Goal: Check status: Check status

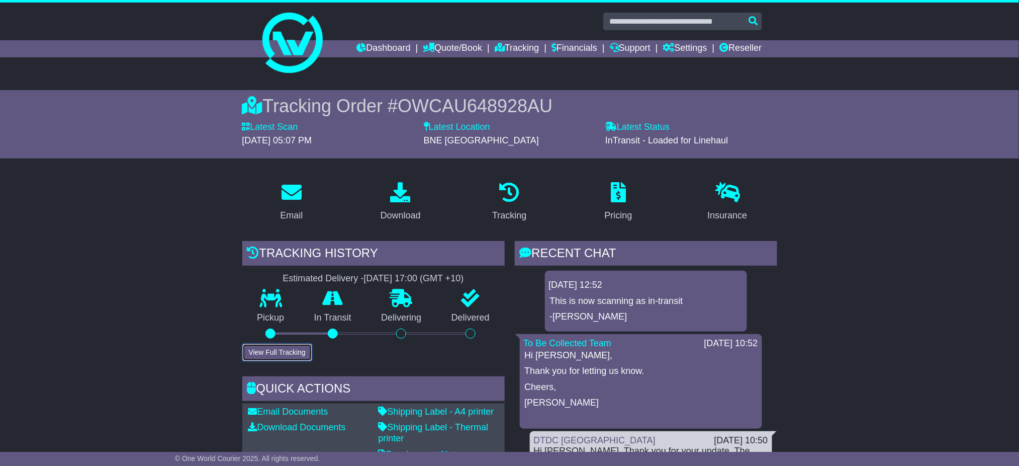
click at [288, 353] on button "View Full Tracking" at bounding box center [277, 352] width 70 height 18
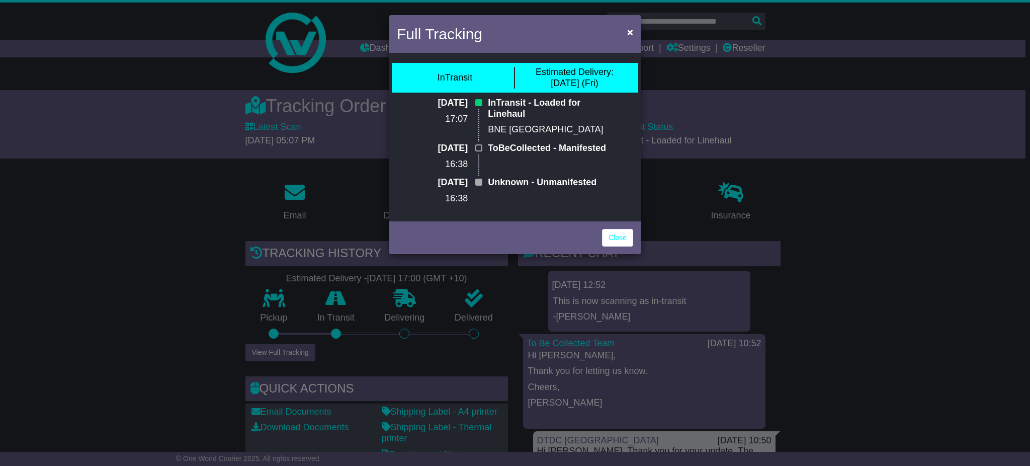
click at [875, 194] on div "Full Tracking × InTransit Estimated Delivery: 26 Sep (Fri) 22 Sep 2025 17:07 In…" at bounding box center [515, 233] width 1030 height 466
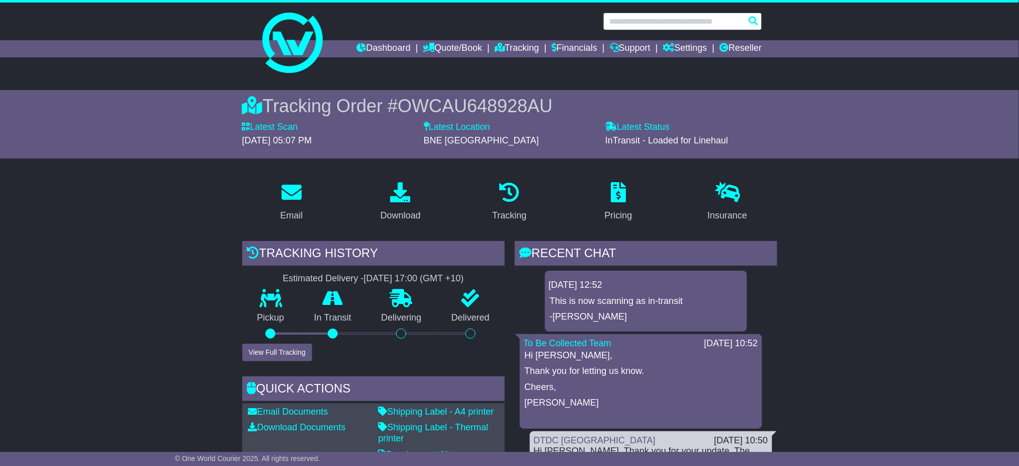
click at [663, 20] on input "text" at bounding box center [682, 22] width 159 height 18
paste input "**********"
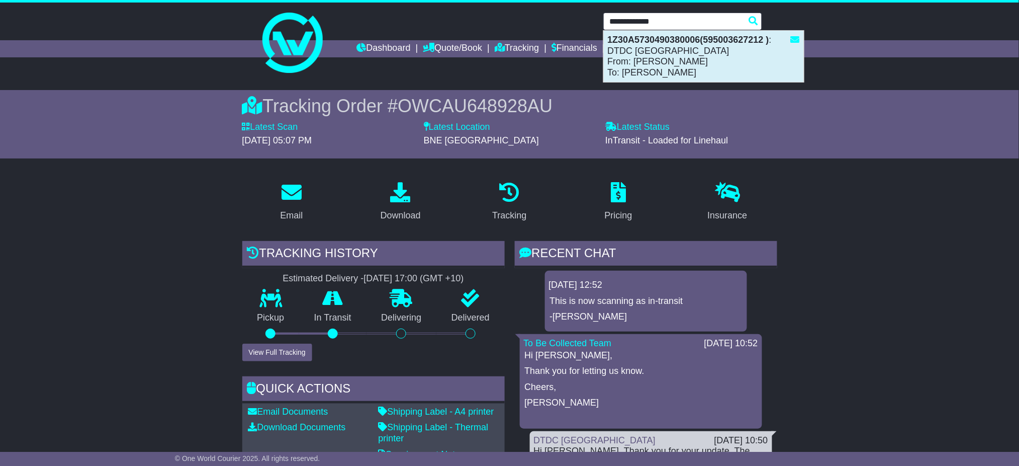
click at [662, 48] on div "1Z30A5730490380006(595003627212 ) : DTDC Australia From: POORWA PUROHIT To: SUP…" at bounding box center [704, 56] width 200 height 51
type input "**********"
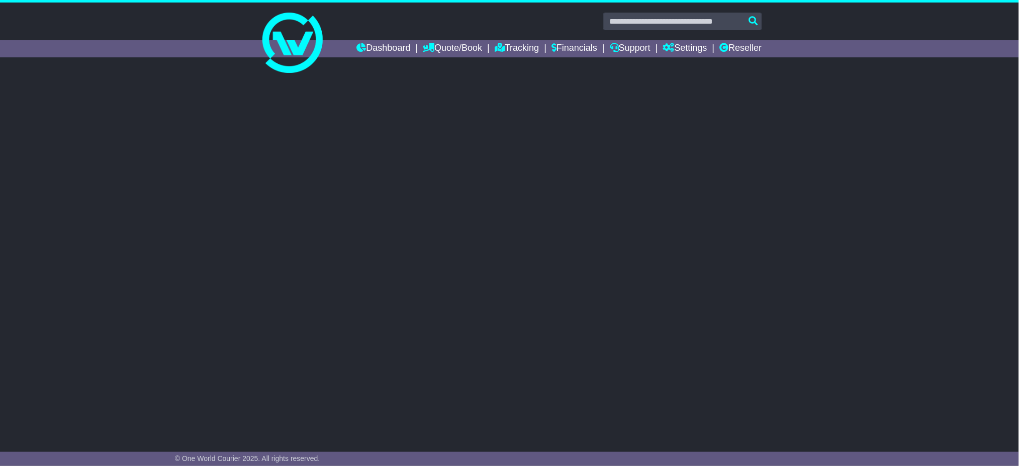
select select "**"
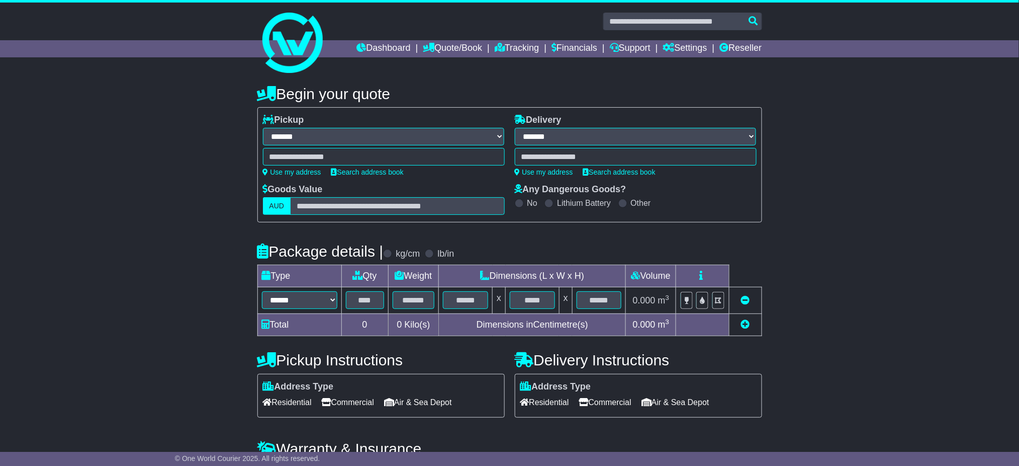
click at [950, 243] on div "**********" at bounding box center [509, 292] width 1019 height 435
click at [695, 16] on input "text" at bounding box center [682, 22] width 159 height 18
paste input "**********"
type input "**********"
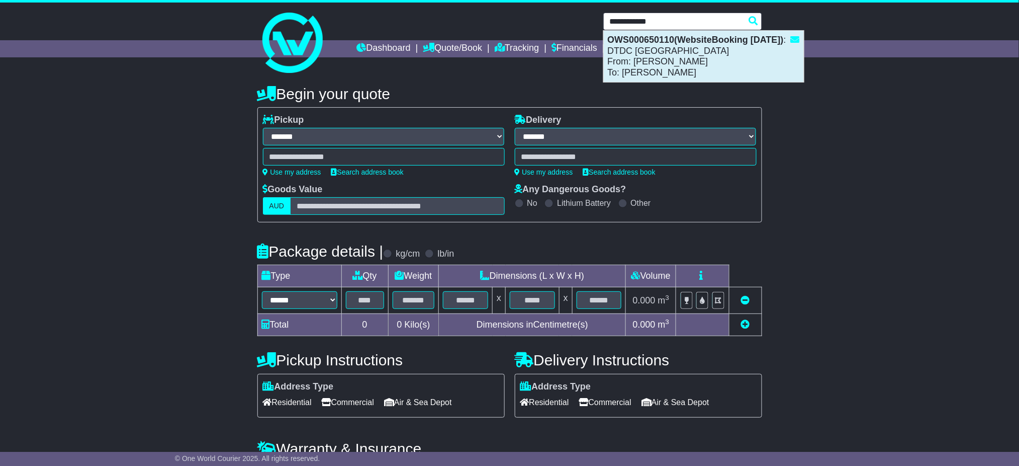
click at [692, 58] on div "OWS000650110(WebsiteBooking 23-9-2025) : DTDC Australia From: Peter Bennett To:…" at bounding box center [704, 56] width 200 height 51
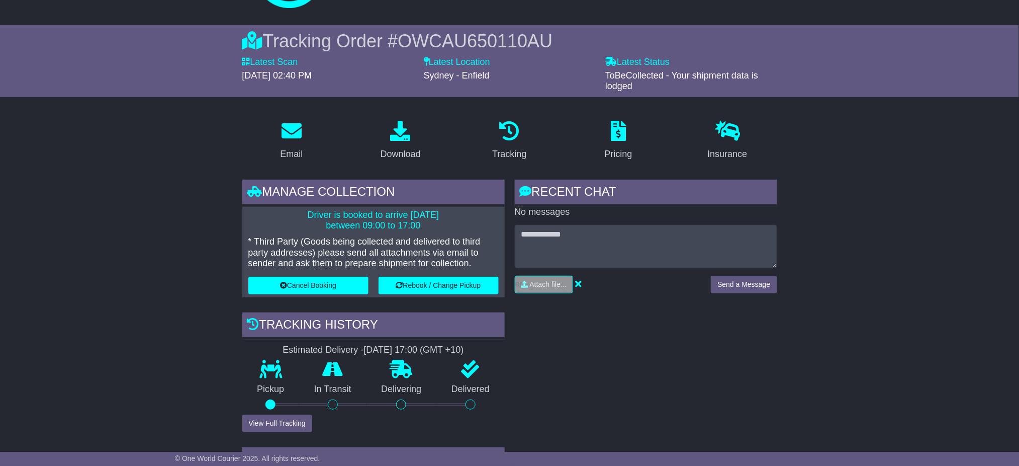
scroll to position [67, 0]
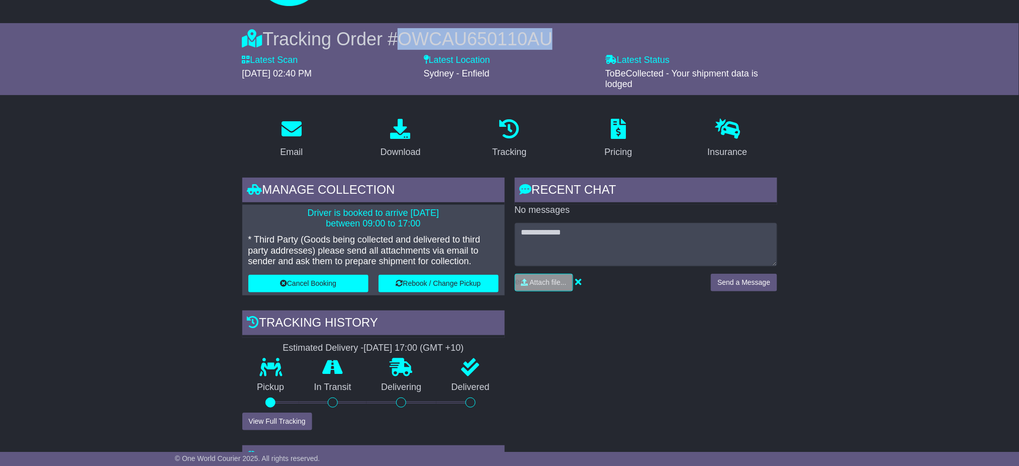
drag, startPoint x: 406, startPoint y: 33, endPoint x: 633, endPoint y: 33, distance: 226.8
click at [633, 33] on div "Tracking Order # OWCAU650110AU" at bounding box center [509, 39] width 535 height 22
copy span "OWCAU650110AU"
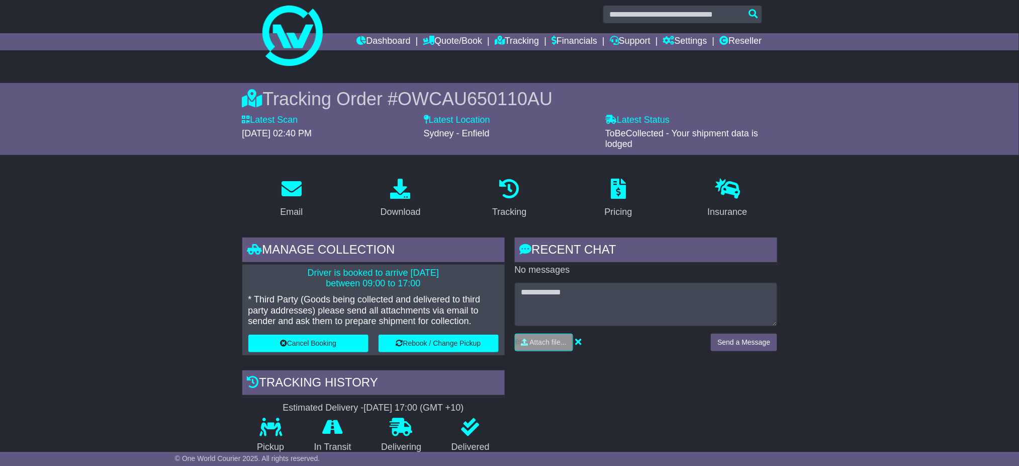
scroll to position [0, 0]
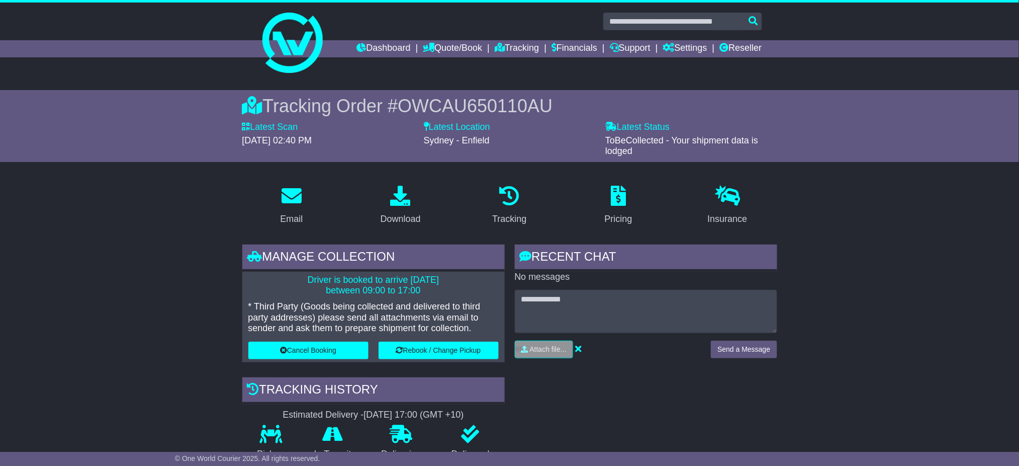
drag, startPoint x: 902, startPoint y: 268, endPoint x: 833, endPoint y: 249, distance: 71.4
click at [422, 215] on link "Download" at bounding box center [400, 205] width 53 height 47
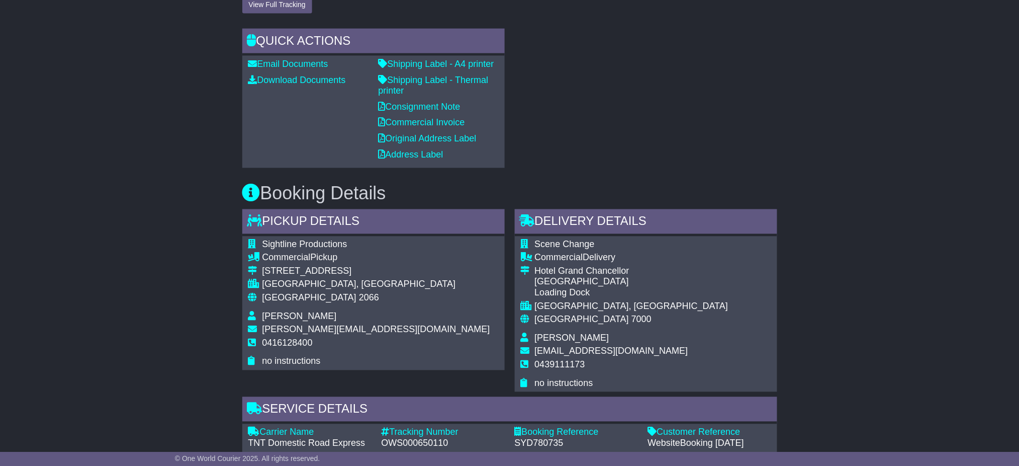
scroll to position [603, 0]
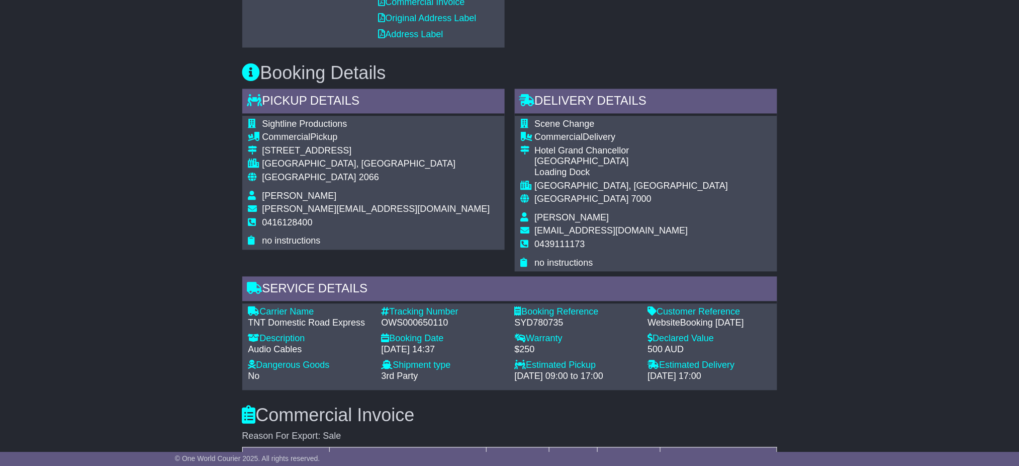
click at [422, 320] on div "OWS000650110" at bounding box center [443, 323] width 123 height 11
copy div "OWS000650110"
drag, startPoint x: 935, startPoint y: 300, endPoint x: 680, endPoint y: 285, distance: 255.4
click at [935, 300] on div "Email Download Tracking Pricing Insurance" at bounding box center [509, 230] width 1019 height 1312
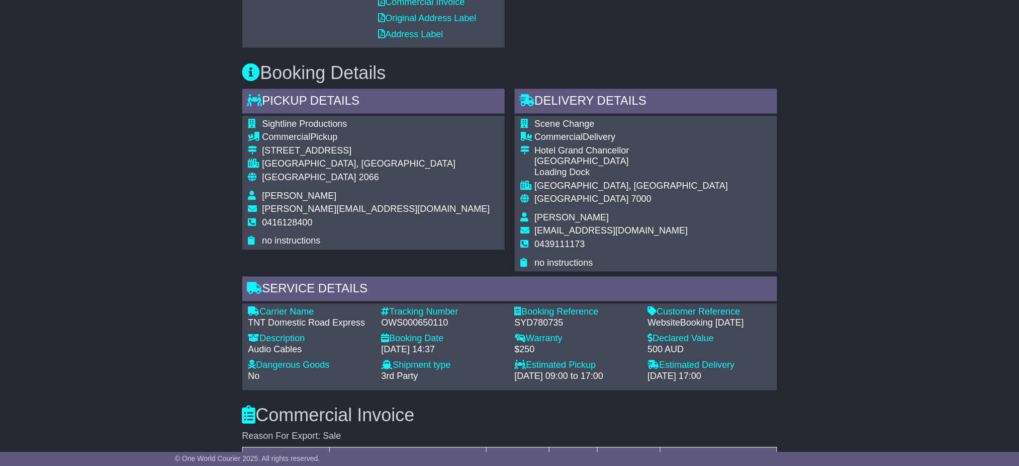
click at [552, 324] on div "SYD780735" at bounding box center [576, 323] width 123 height 11
copy div "SYD780735"
click at [945, 321] on div "Email Download Tracking Pricing Insurance" at bounding box center [509, 230] width 1019 height 1312
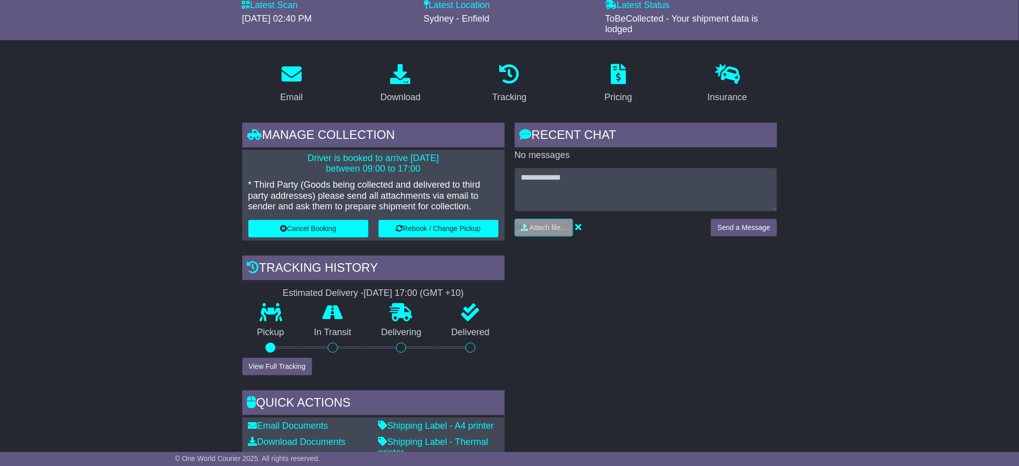
scroll to position [0, 0]
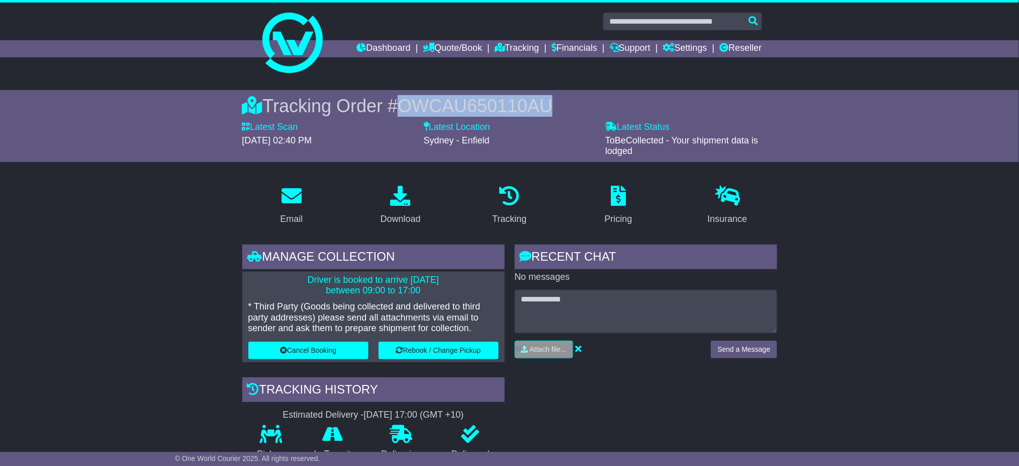
drag, startPoint x: 399, startPoint y: 104, endPoint x: 707, endPoint y: 106, distance: 307.8
click at [707, 105] on div "Tracking Order # OWCAU650110AU" at bounding box center [509, 106] width 535 height 22
copy span "OWCAU650110AU"
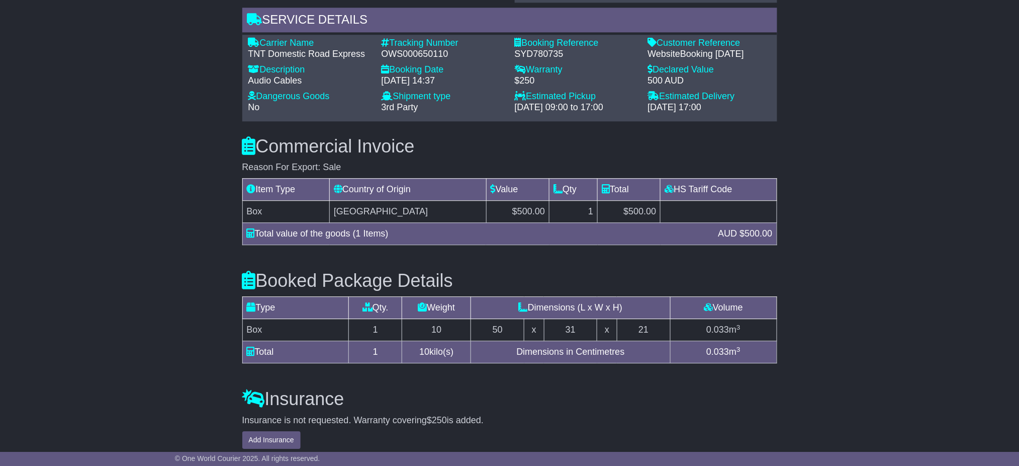
scroll to position [1041, 0]
